Goal: Task Accomplishment & Management: Manage account settings

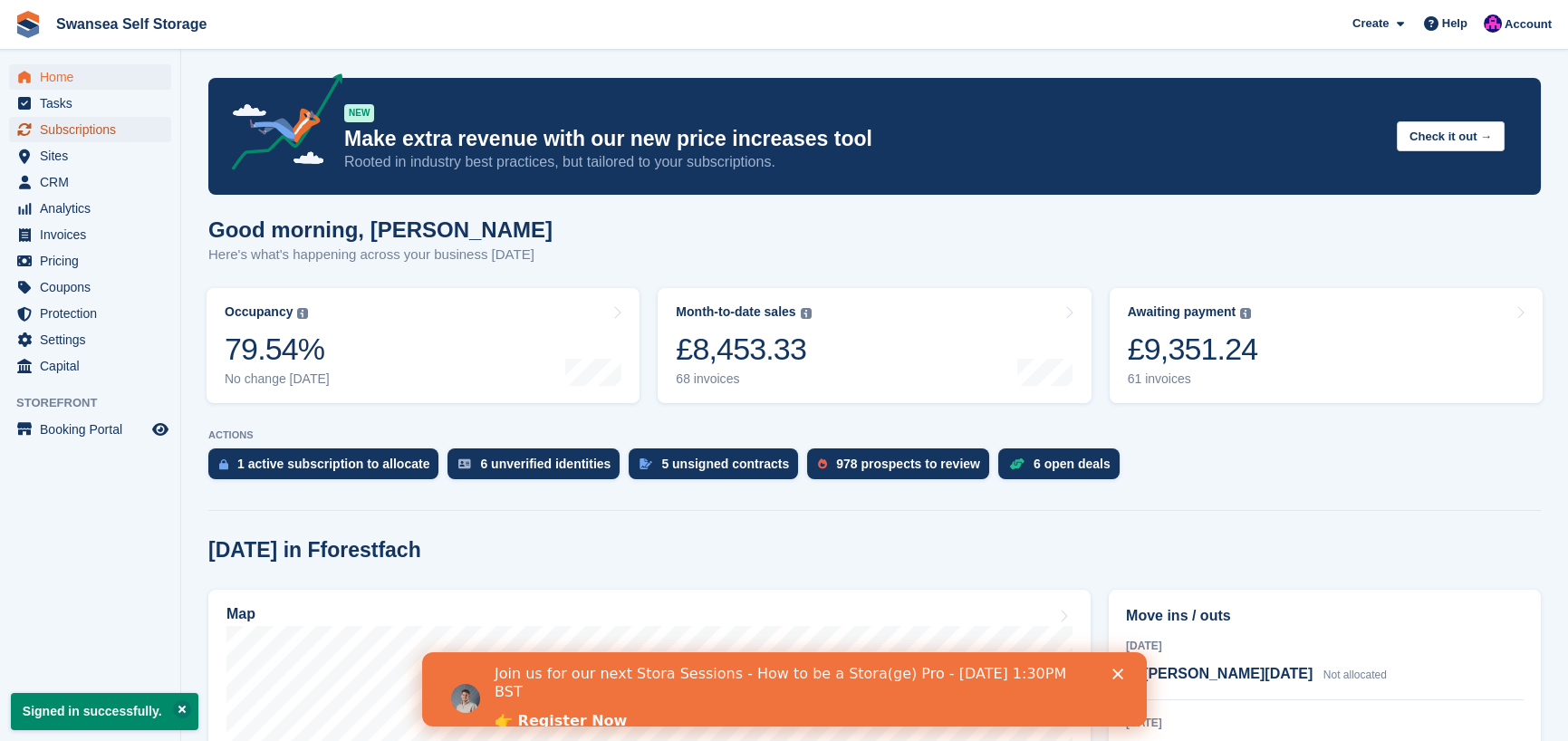
click at [96, 133] on span "Subscriptions" at bounding box center [93, 130] width 108 height 26
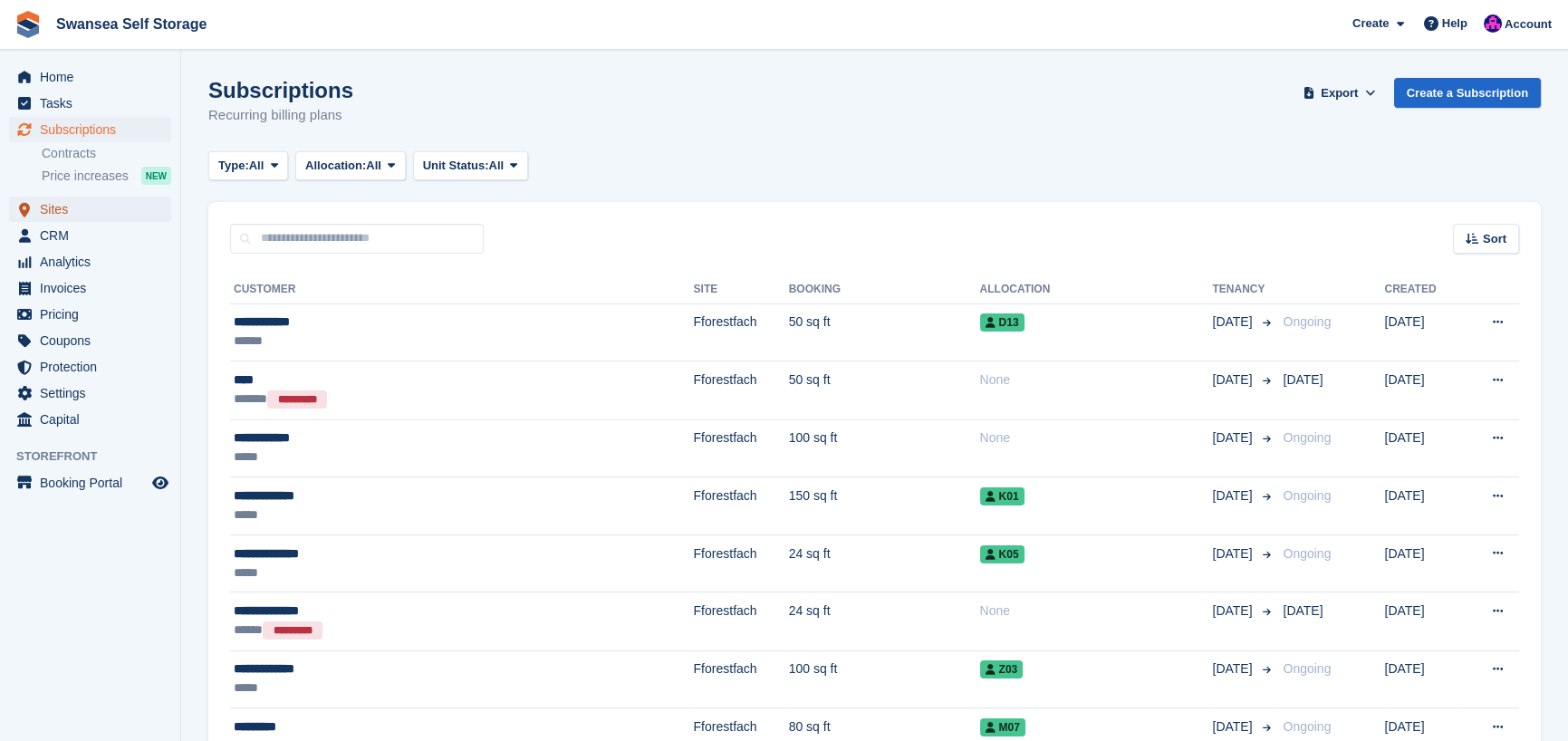
click at [72, 208] on span "Sites" at bounding box center [93, 210] width 108 height 26
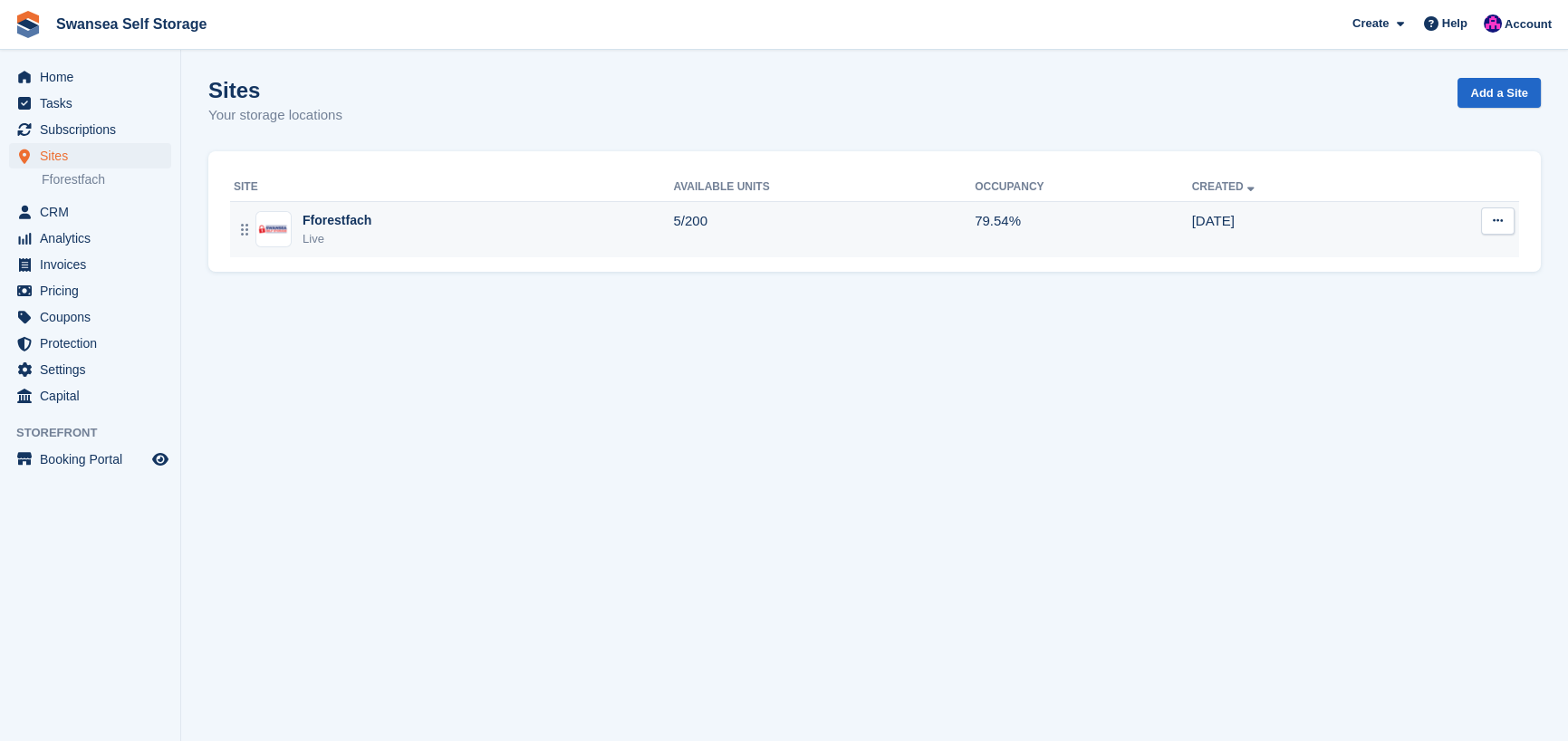
click at [395, 216] on div "Fforestfach Live" at bounding box center [453, 229] width 440 height 37
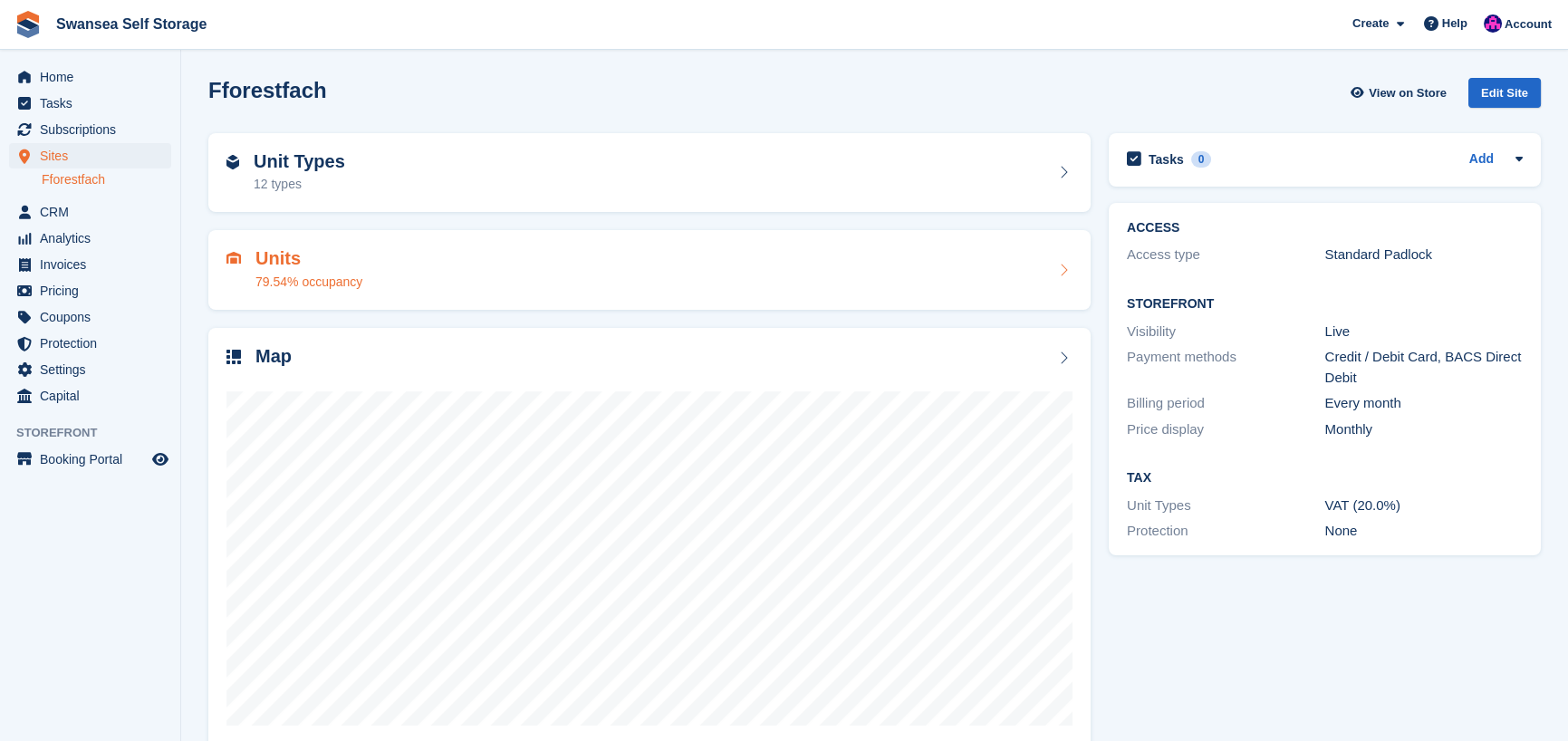
click at [396, 287] on div "Units 79.54% occupancy" at bounding box center [649, 270] width 846 height 44
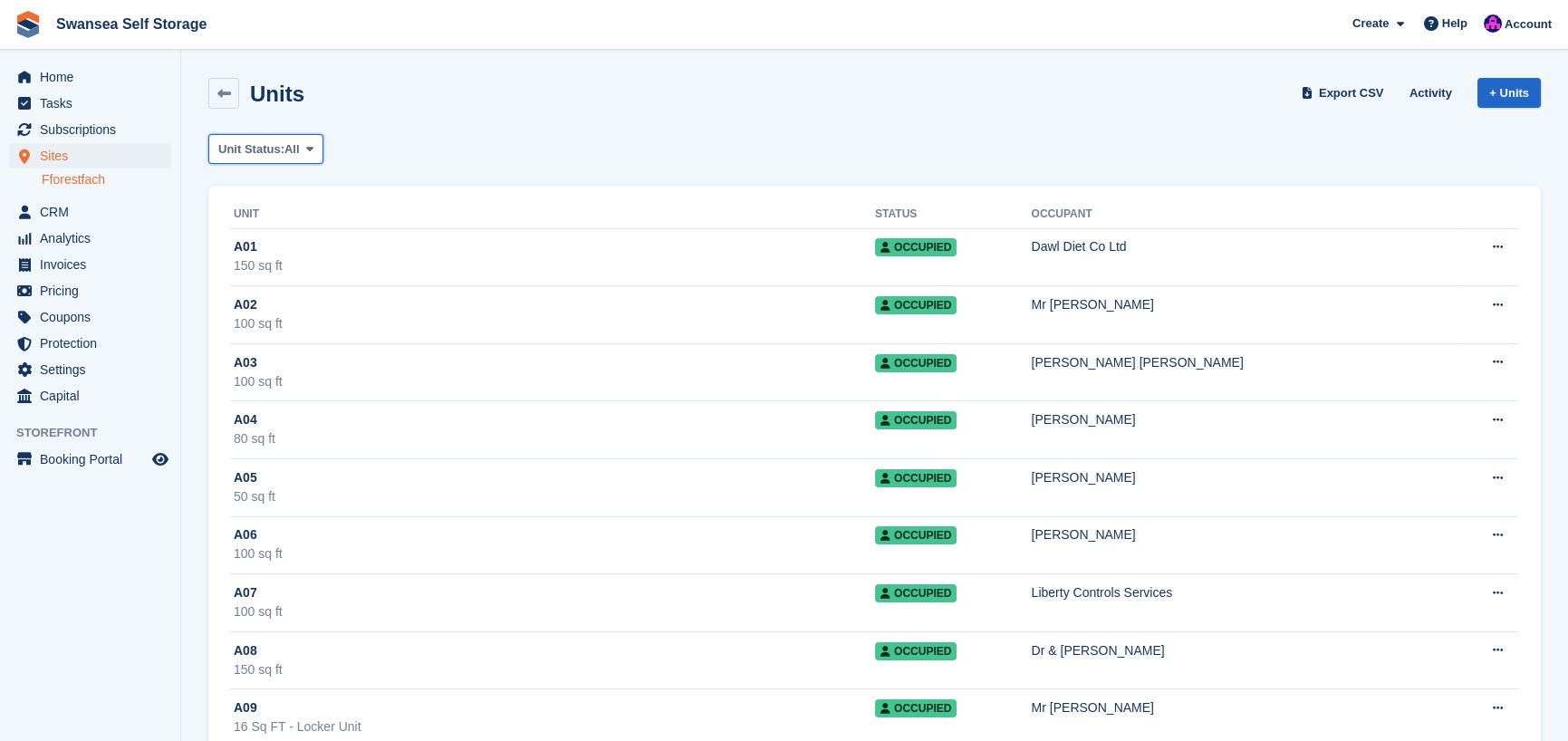
click at [269, 144] on span "Unit Status:" at bounding box center [251, 149] width 67 height 18
click at [288, 222] on link "Available" at bounding box center [295, 224] width 158 height 33
